Goal: Task Accomplishment & Management: Complete application form

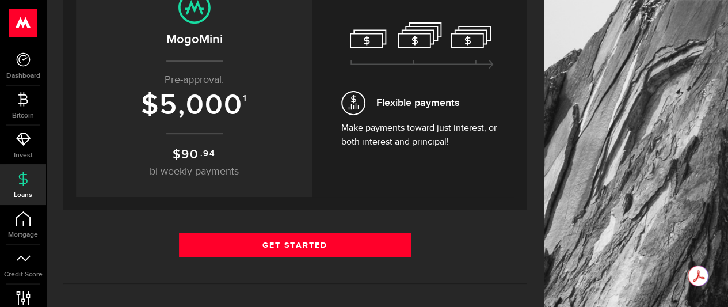
scroll to position [165, 0]
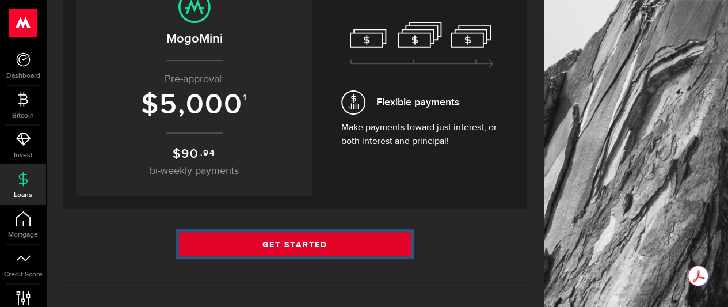
click at [307, 240] on link "Get Started" at bounding box center [295, 244] width 232 height 24
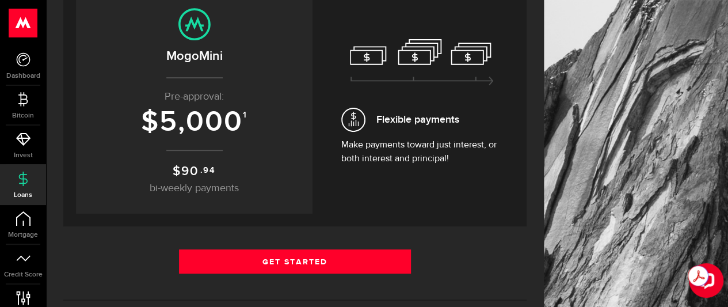
scroll to position [149, 0]
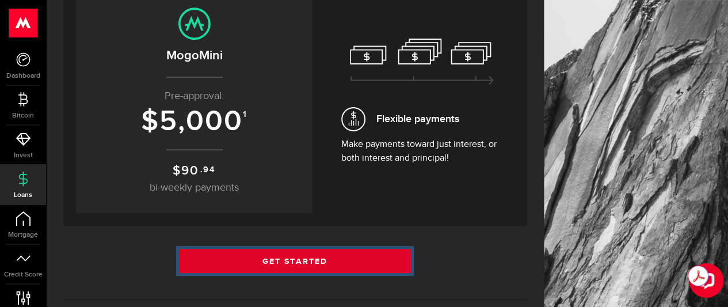
click at [310, 256] on link "Get Started" at bounding box center [295, 261] width 232 height 24
